Goal: Task Accomplishment & Management: Manage account settings

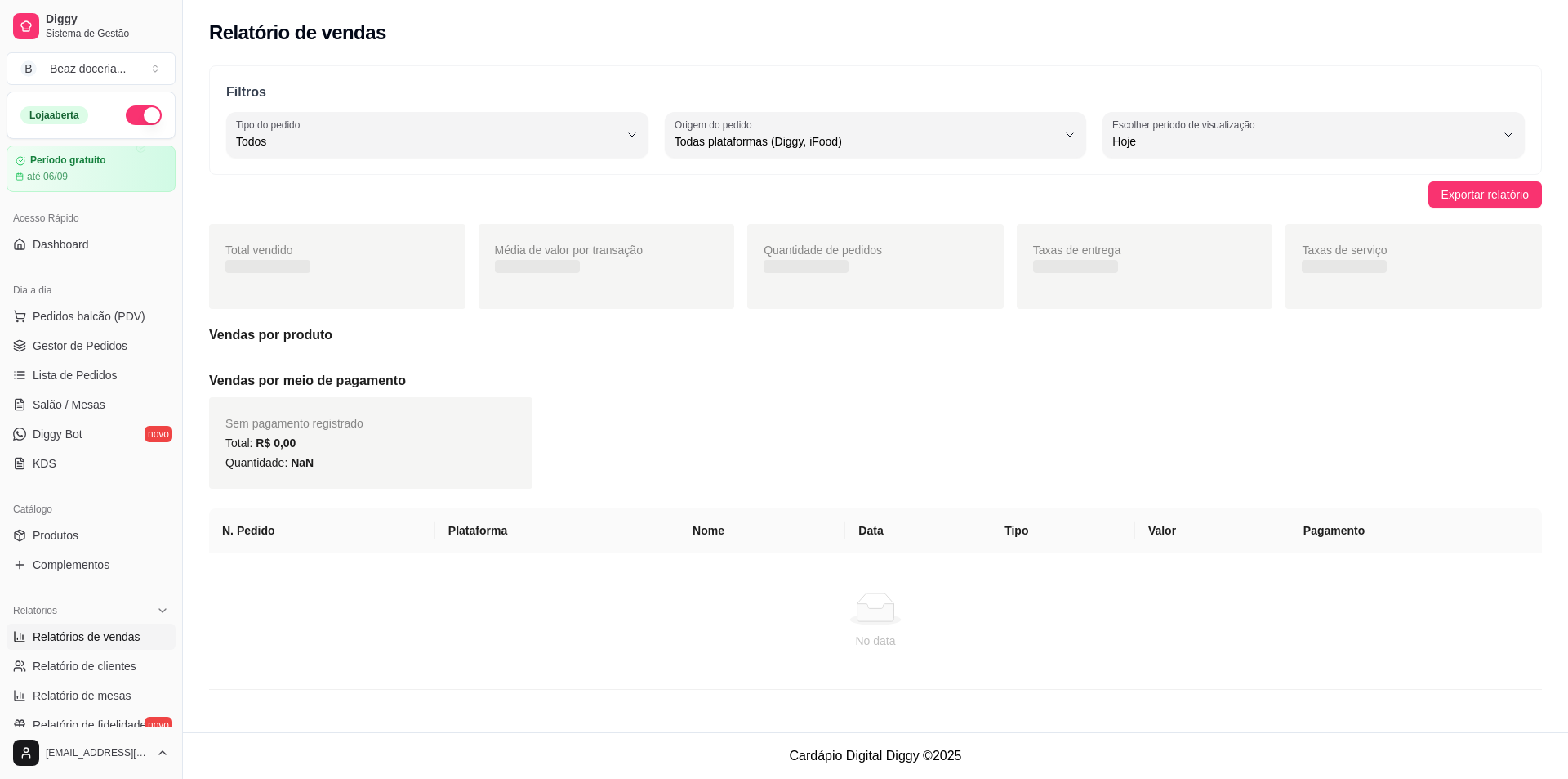
select select "ALL"
select select "0"
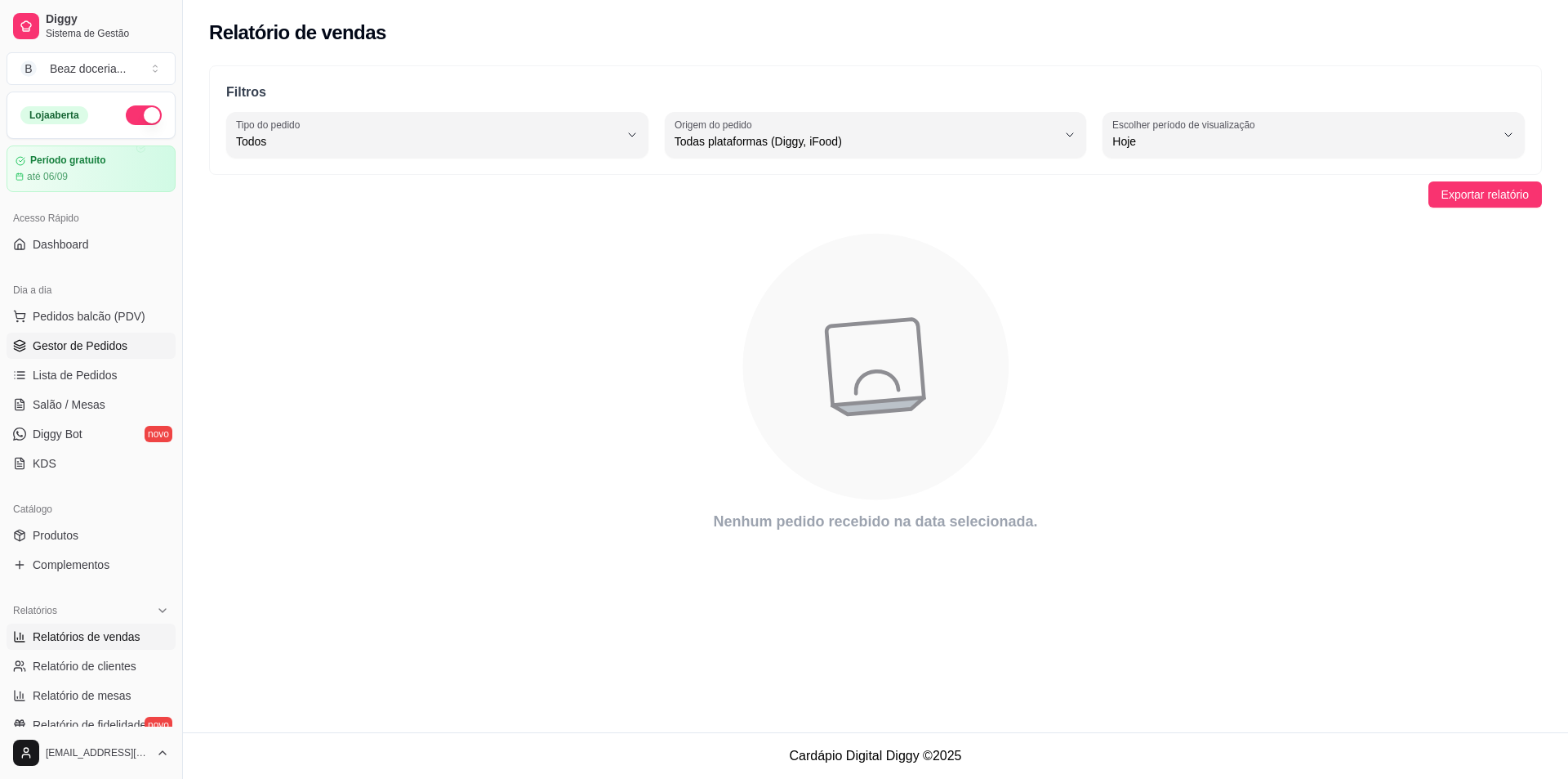
click at [87, 343] on span "Gestor de Pedidos" at bounding box center [79, 346] width 94 height 17
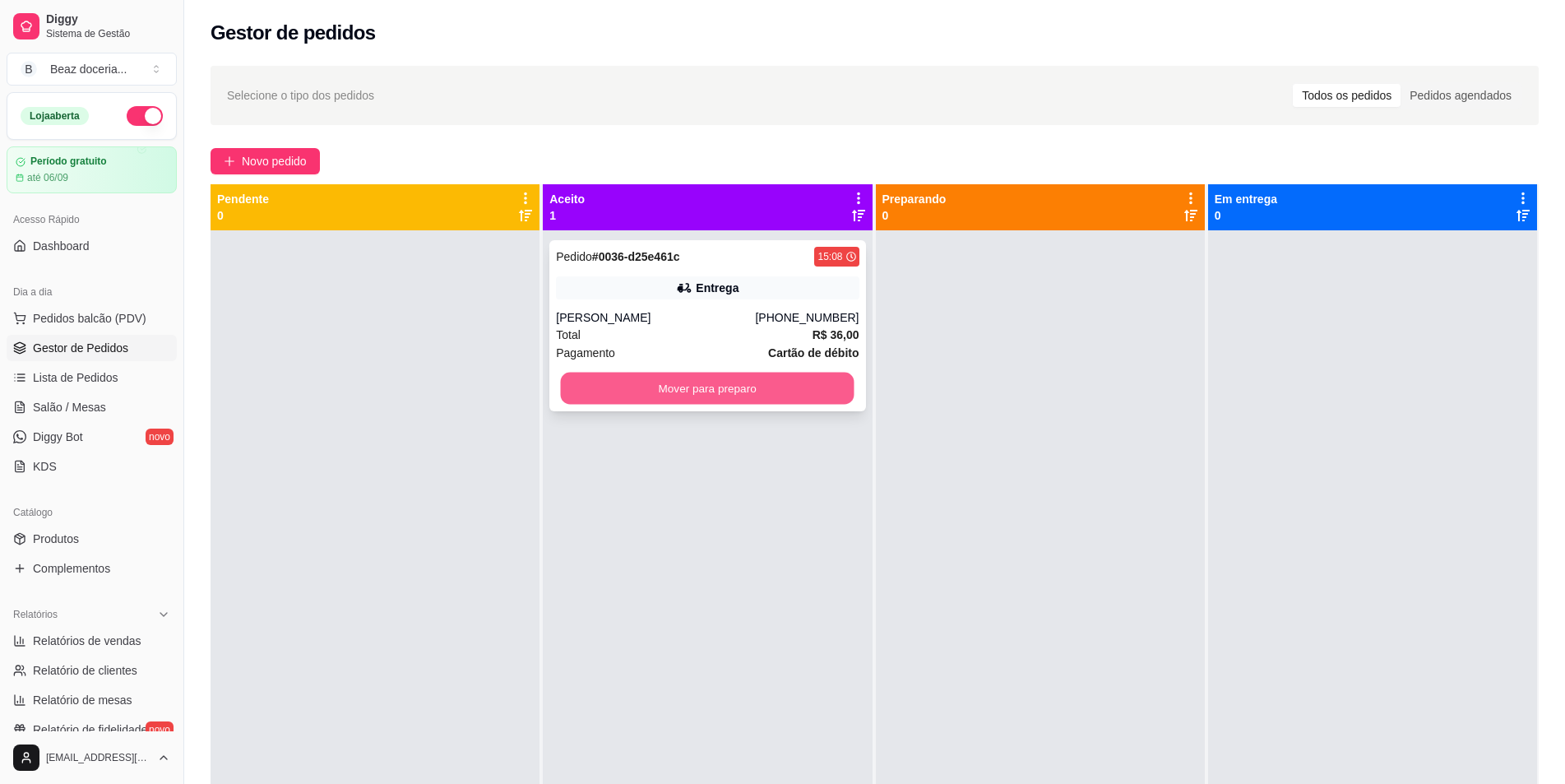
click at [761, 383] on button "Mover para preparo" at bounding box center [708, 388] width 293 height 32
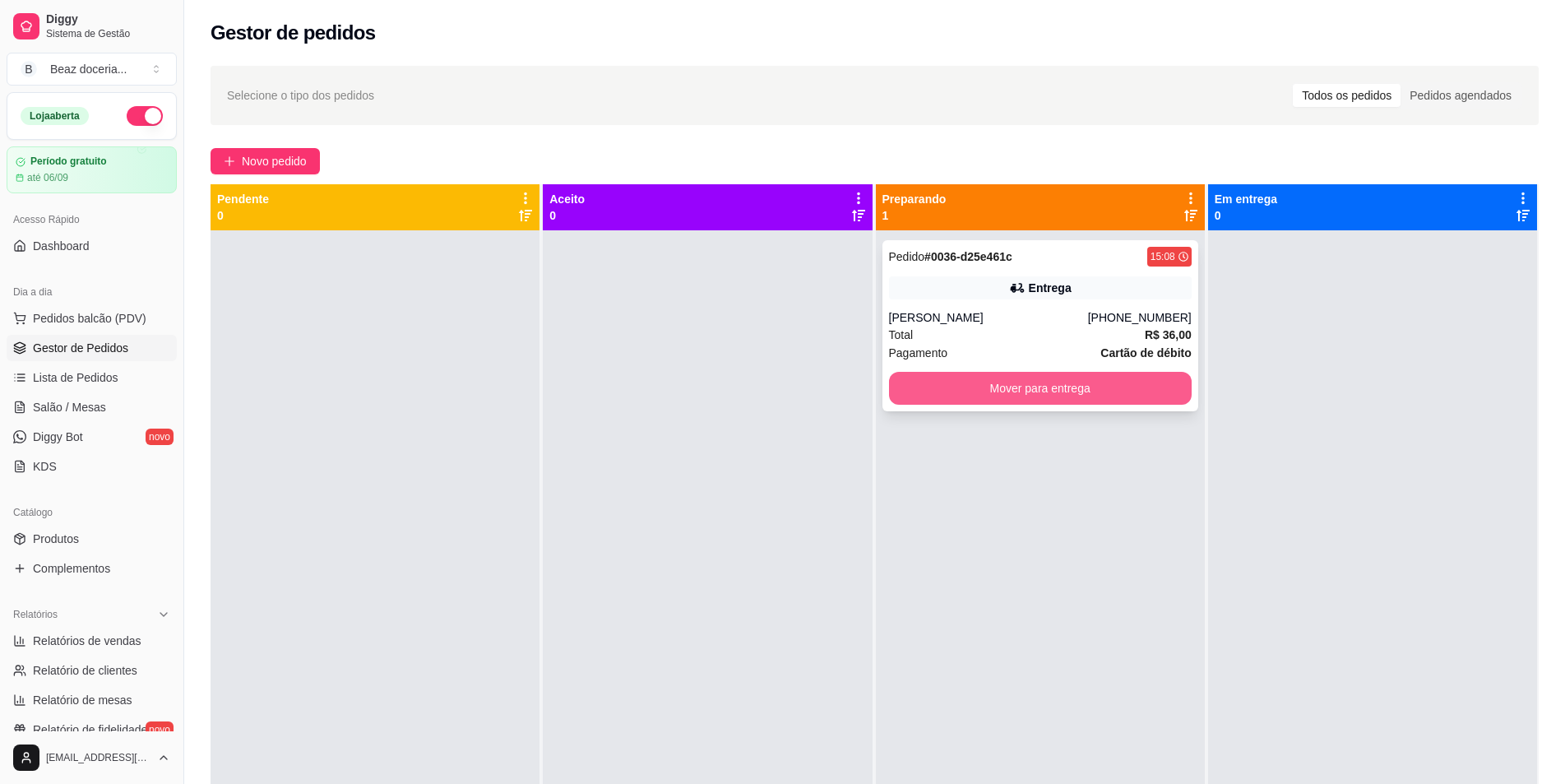
click at [1014, 392] on button "Mover para entrega" at bounding box center [1040, 387] width 302 height 32
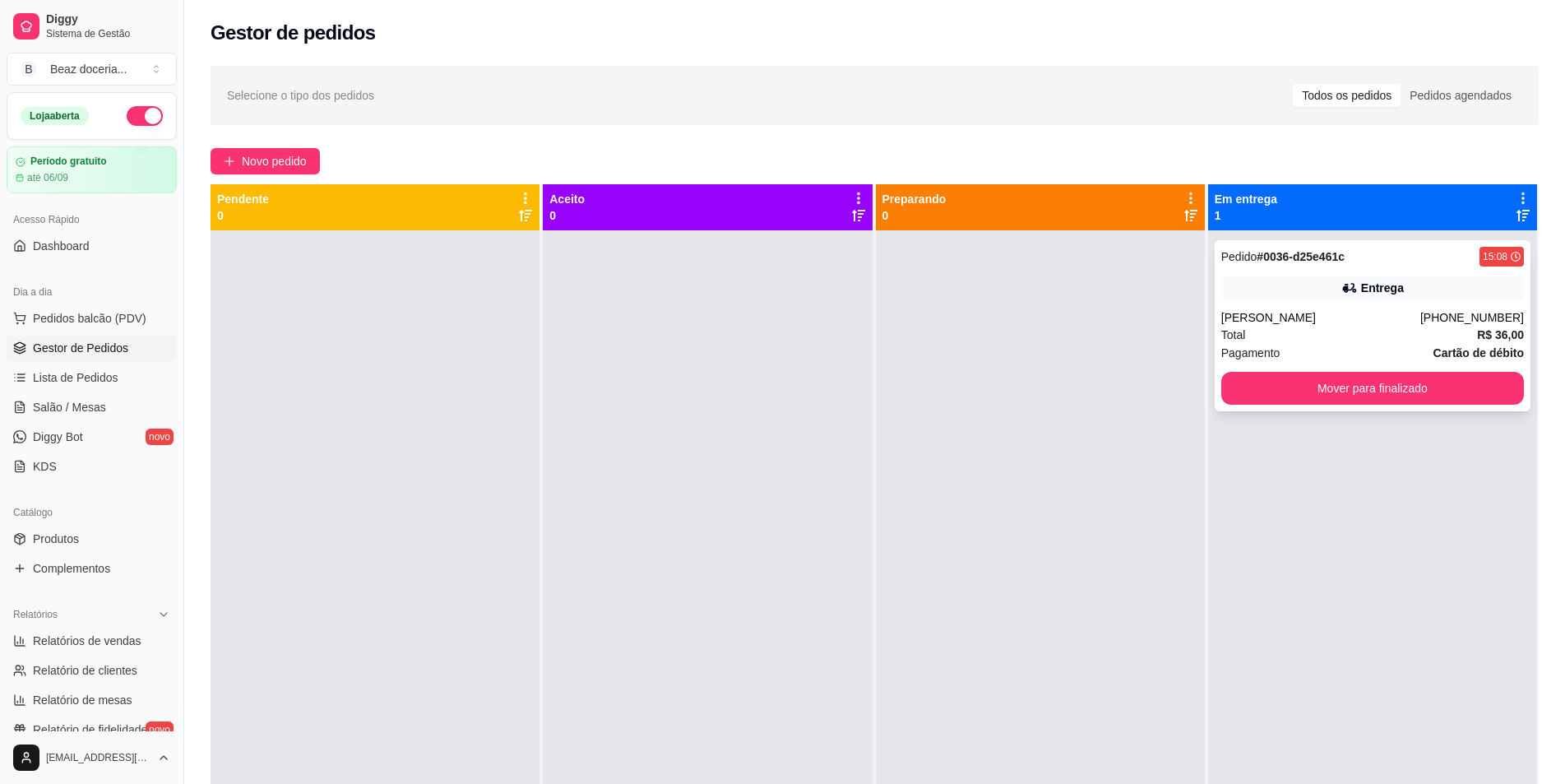
click at [1333, 341] on div "Total R$ 36,00" at bounding box center [1372, 335] width 302 height 18
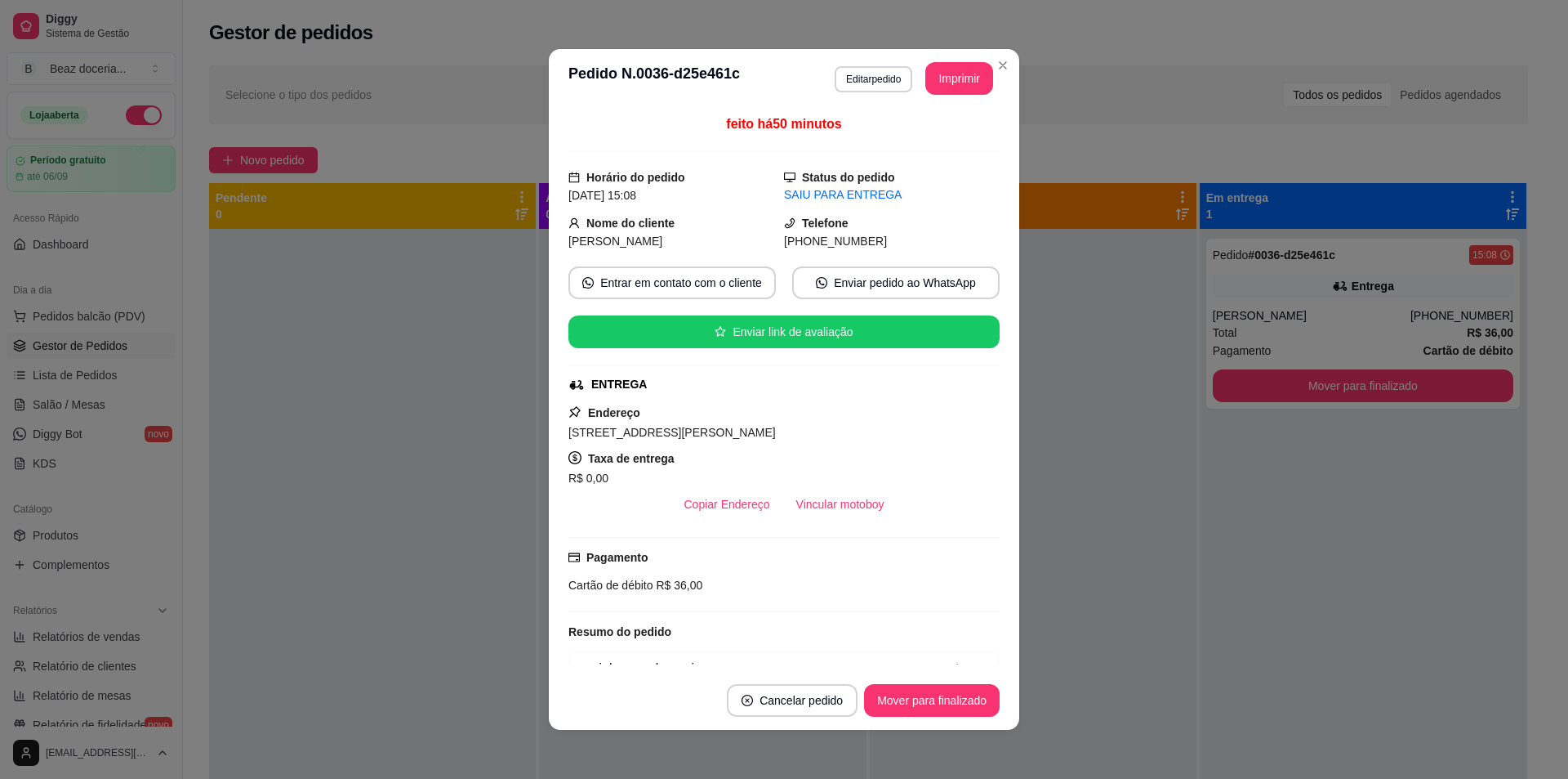
scroll to position [85, 0]
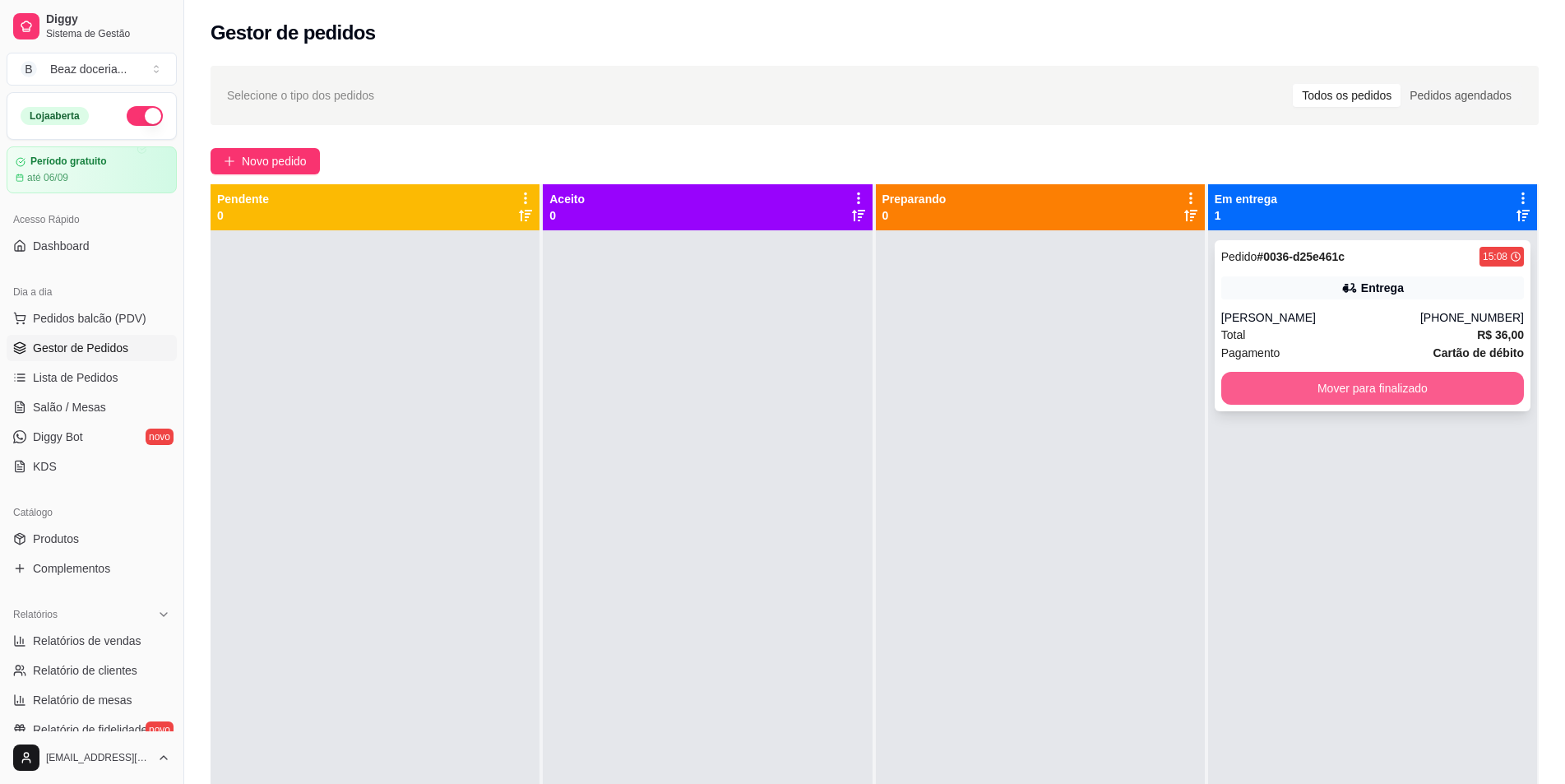
click at [1288, 379] on button "Mover para finalizado" at bounding box center [1372, 387] width 302 height 32
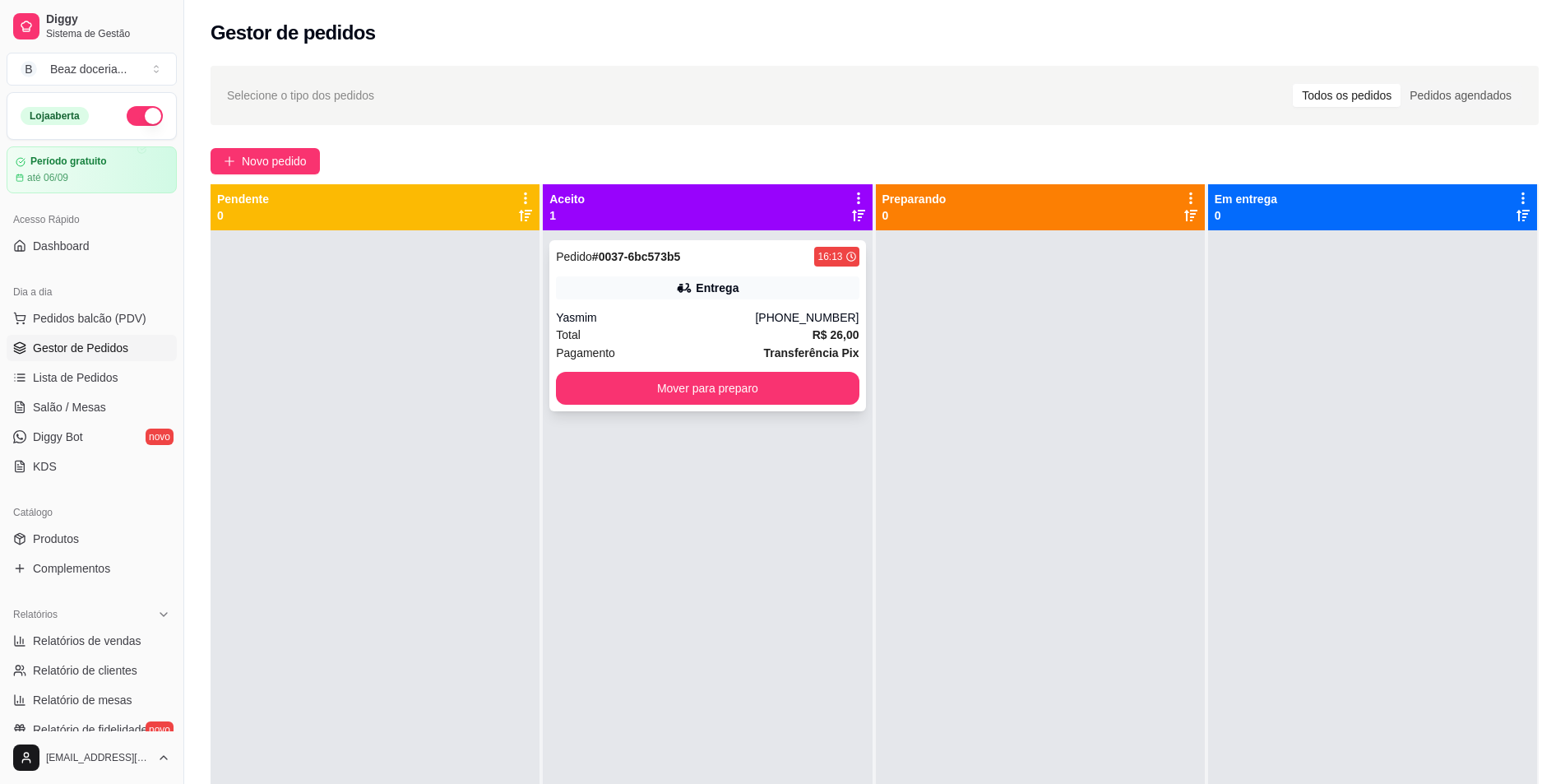
click at [790, 347] on strong "Transferência Pix" at bounding box center [812, 353] width 95 height 13
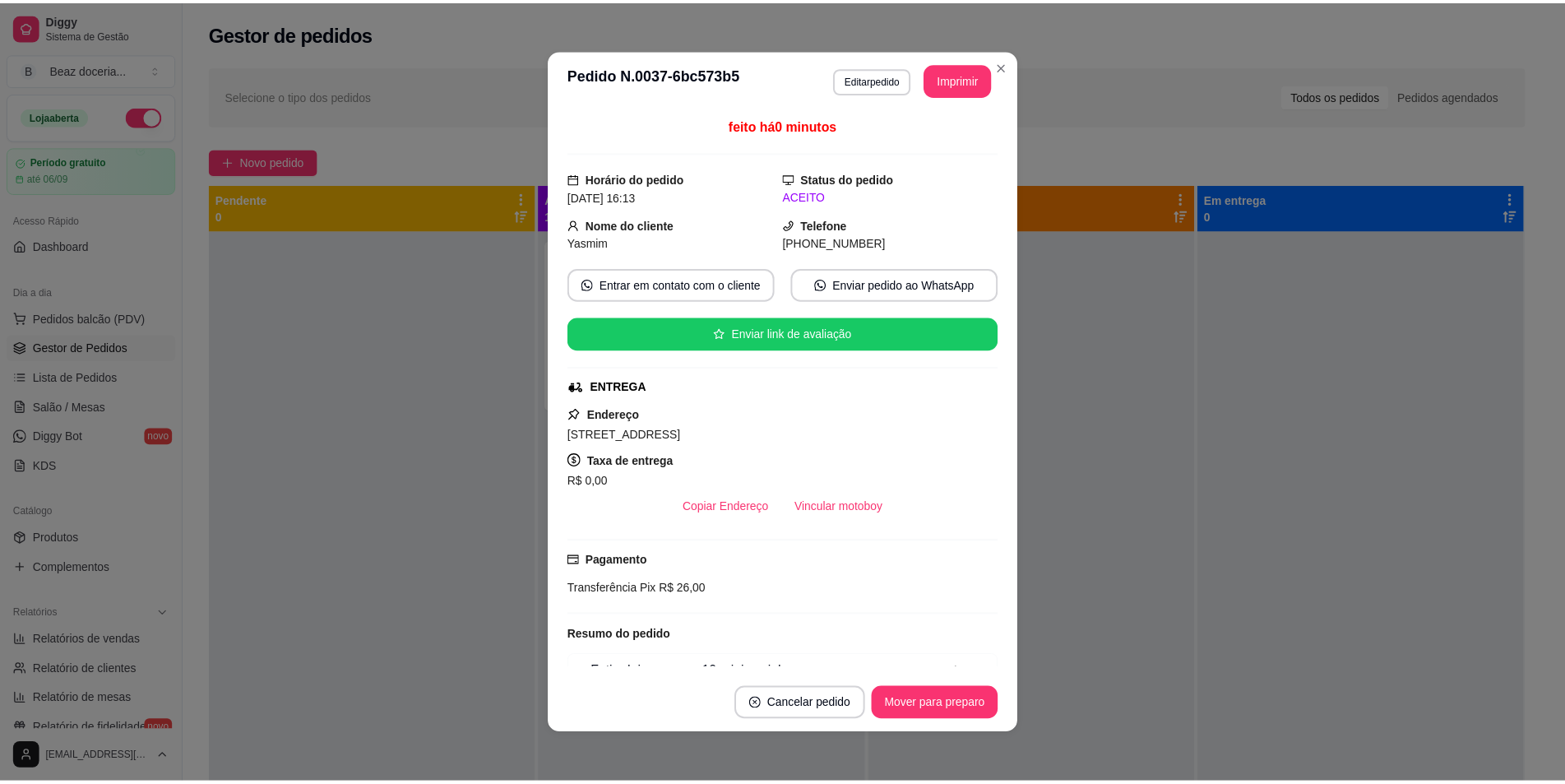
scroll to position [137, 0]
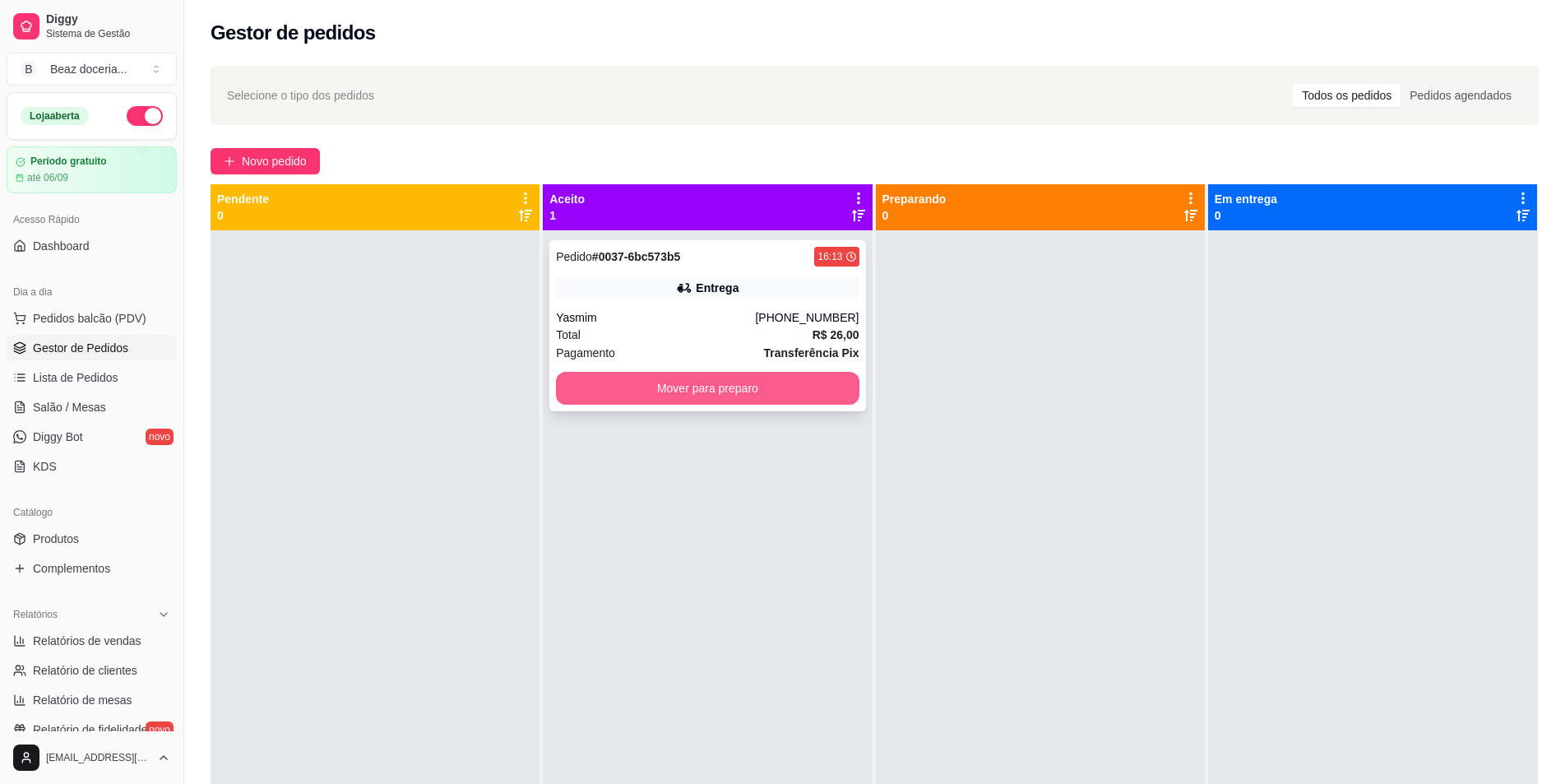
click at [773, 376] on button "Mover para preparo" at bounding box center [707, 387] width 302 height 32
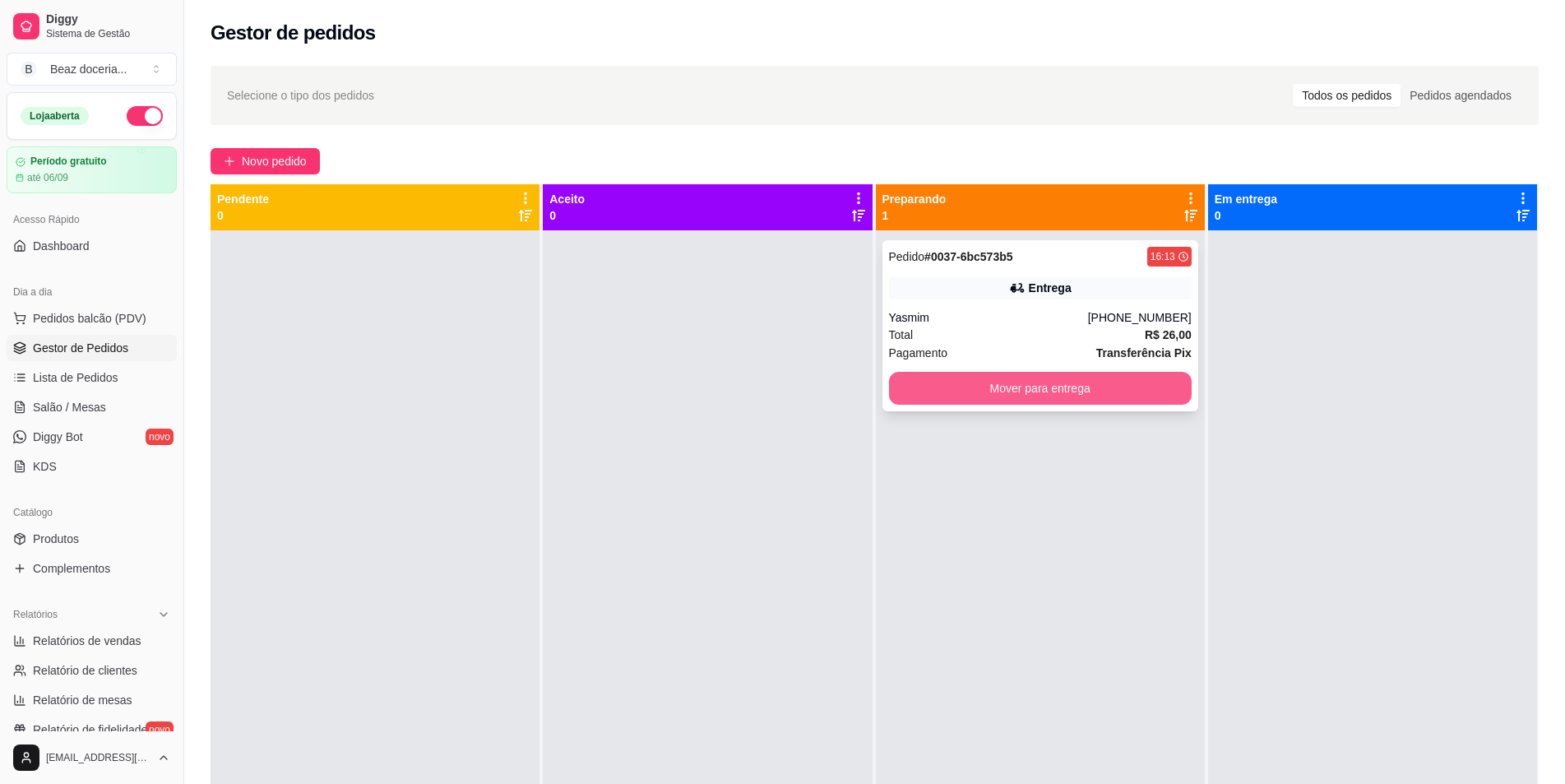
click at [976, 381] on button "Mover para entrega" at bounding box center [1040, 387] width 302 height 32
